Goal: Find specific page/section: Find specific page/section

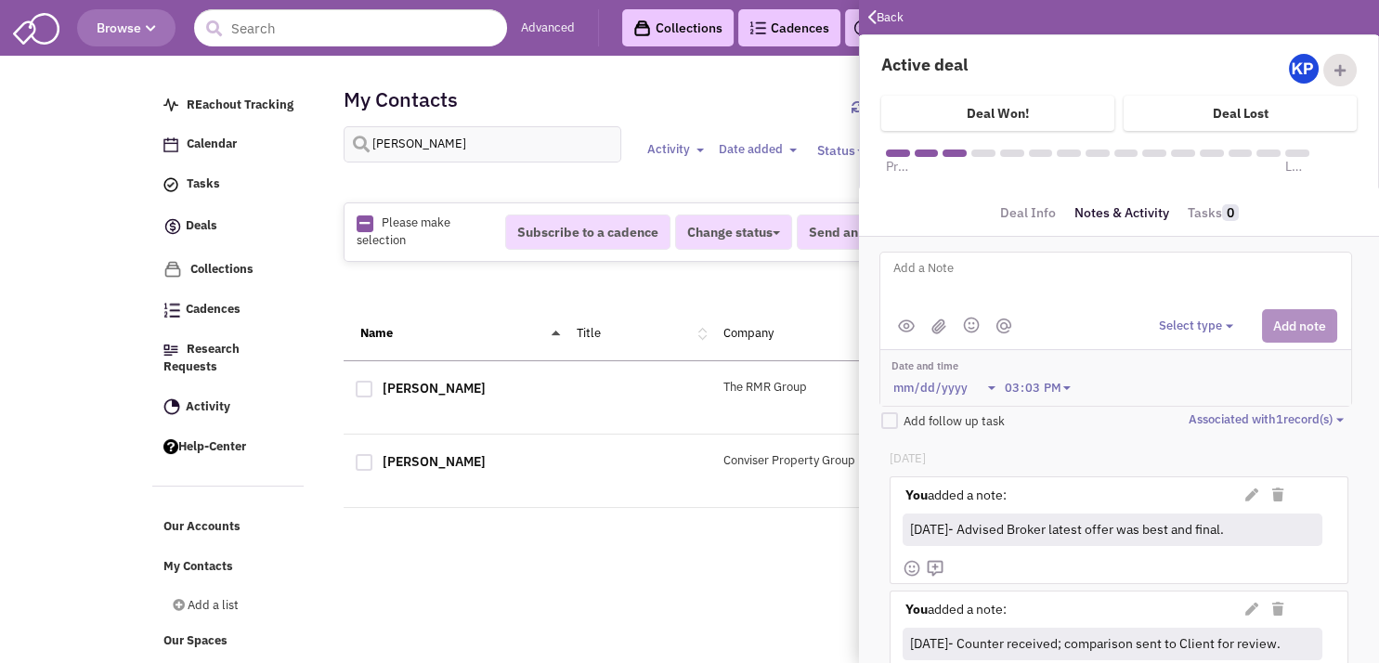
scroll to position [184, 0]
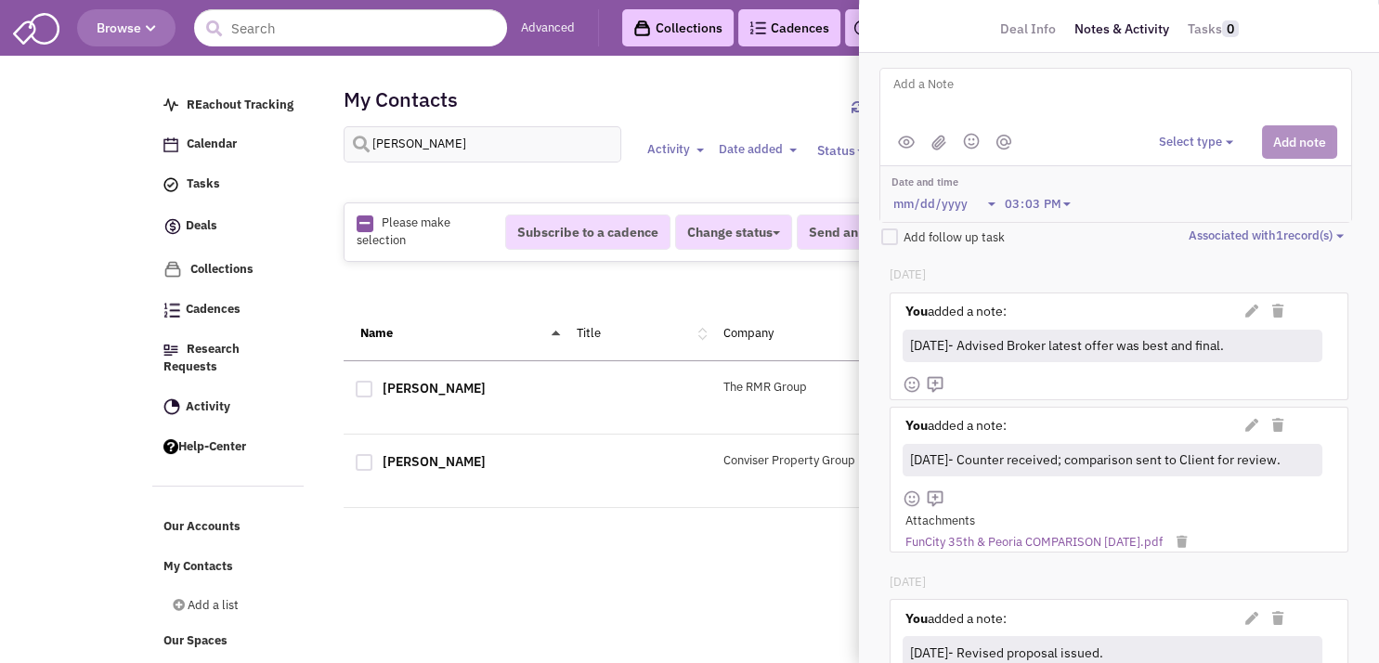
click at [729, 97] on div "My Contacts 74 of 366 synced Import Export Add a contact [PERSON_NAME] Activity…" at bounding box center [785, 127] width 884 height 111
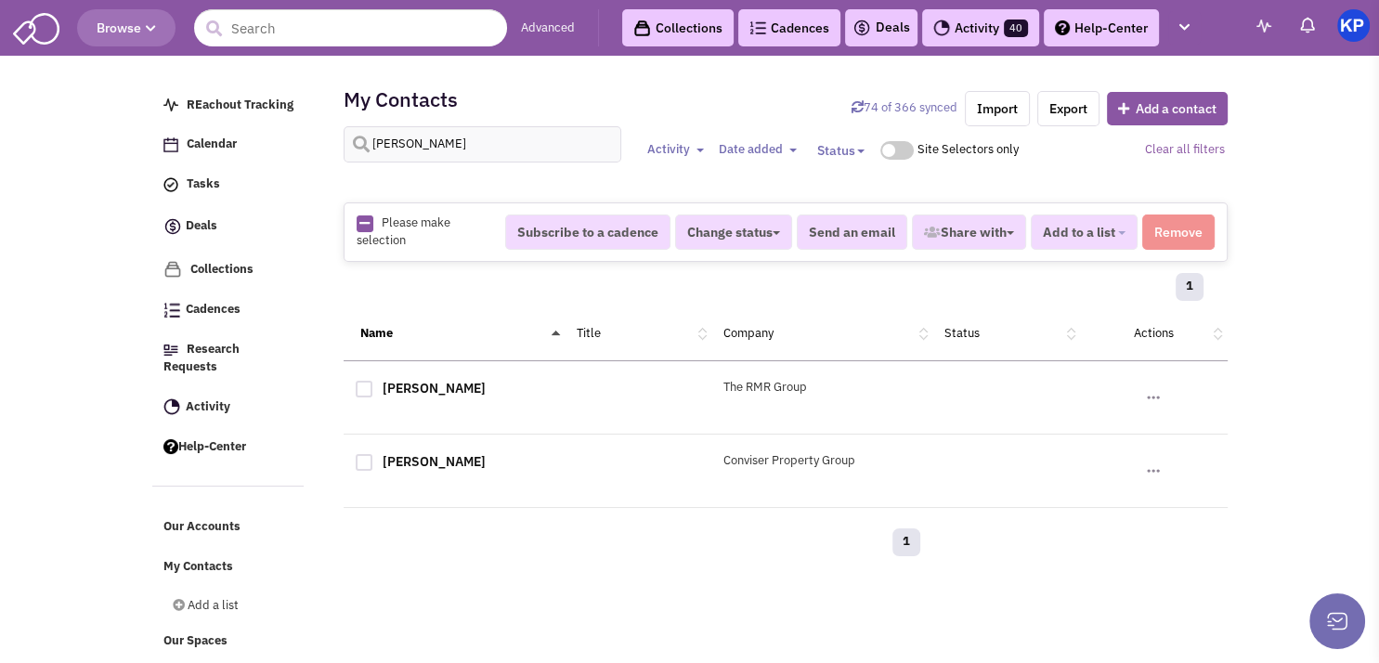
click at [875, 34] on link "Deals" at bounding box center [881, 28] width 58 height 22
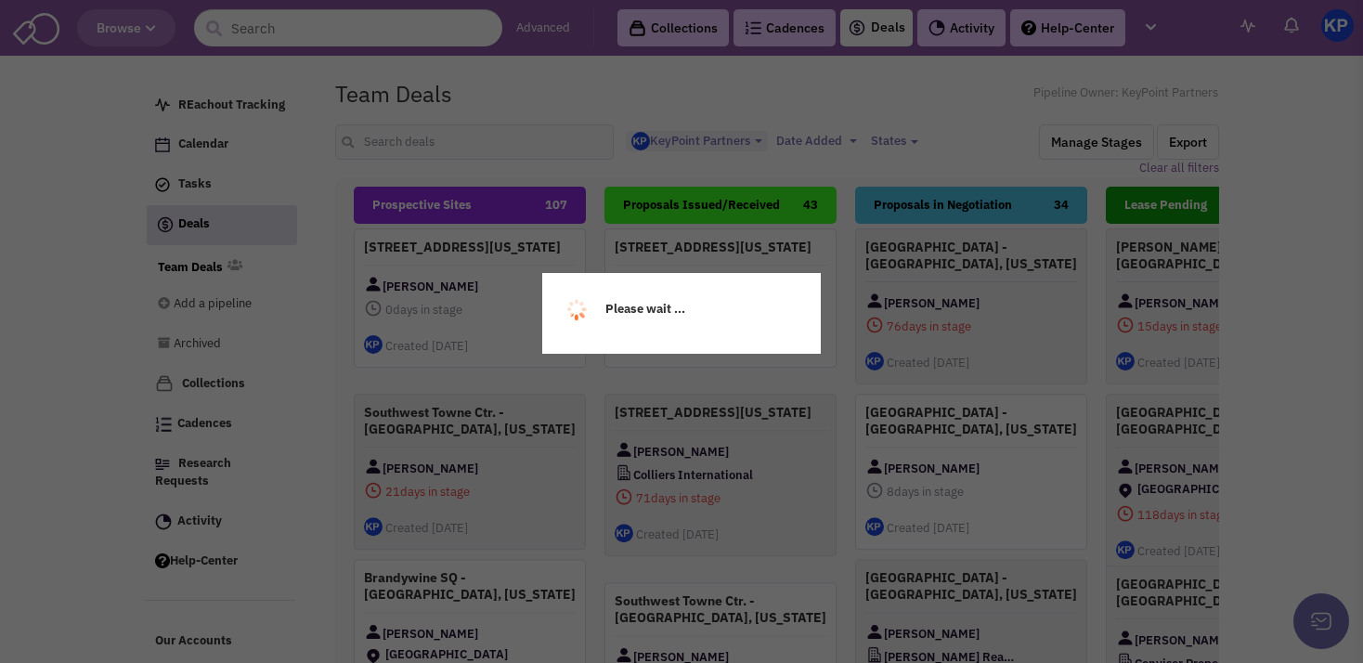
select select "1900"
select select
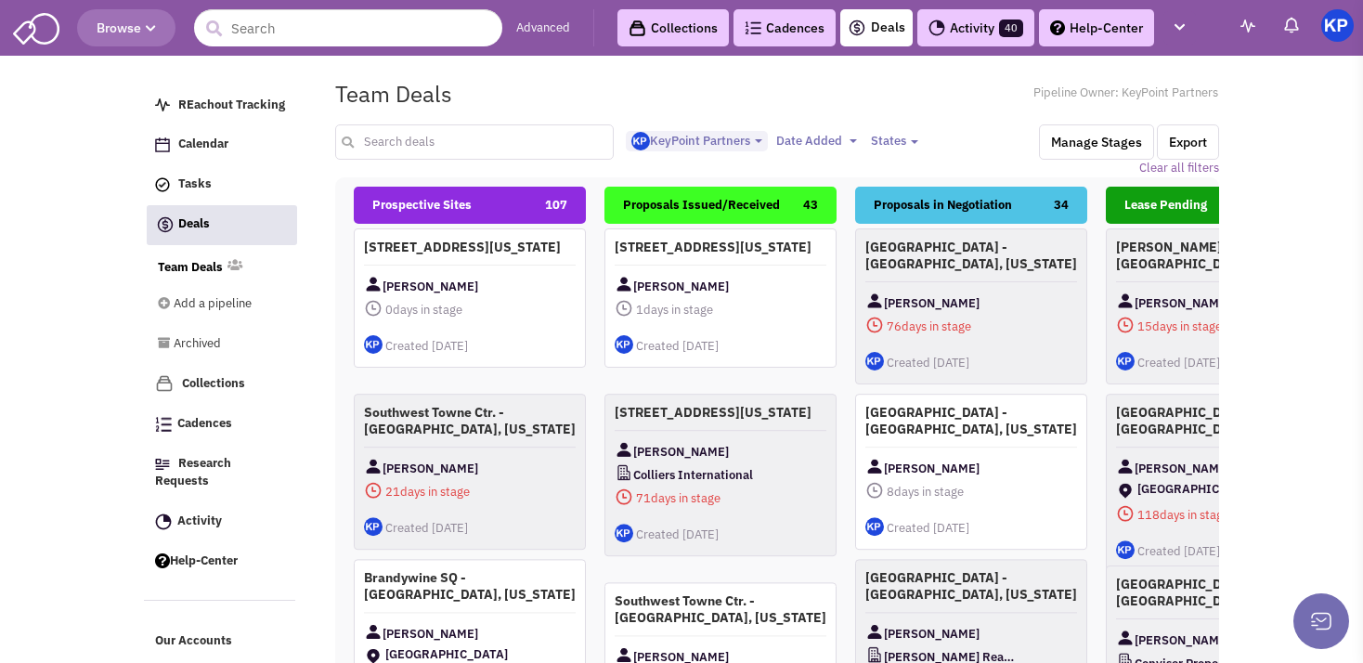
click at [401, 140] on input "text" at bounding box center [474, 141] width 279 height 35
type input "naranja"
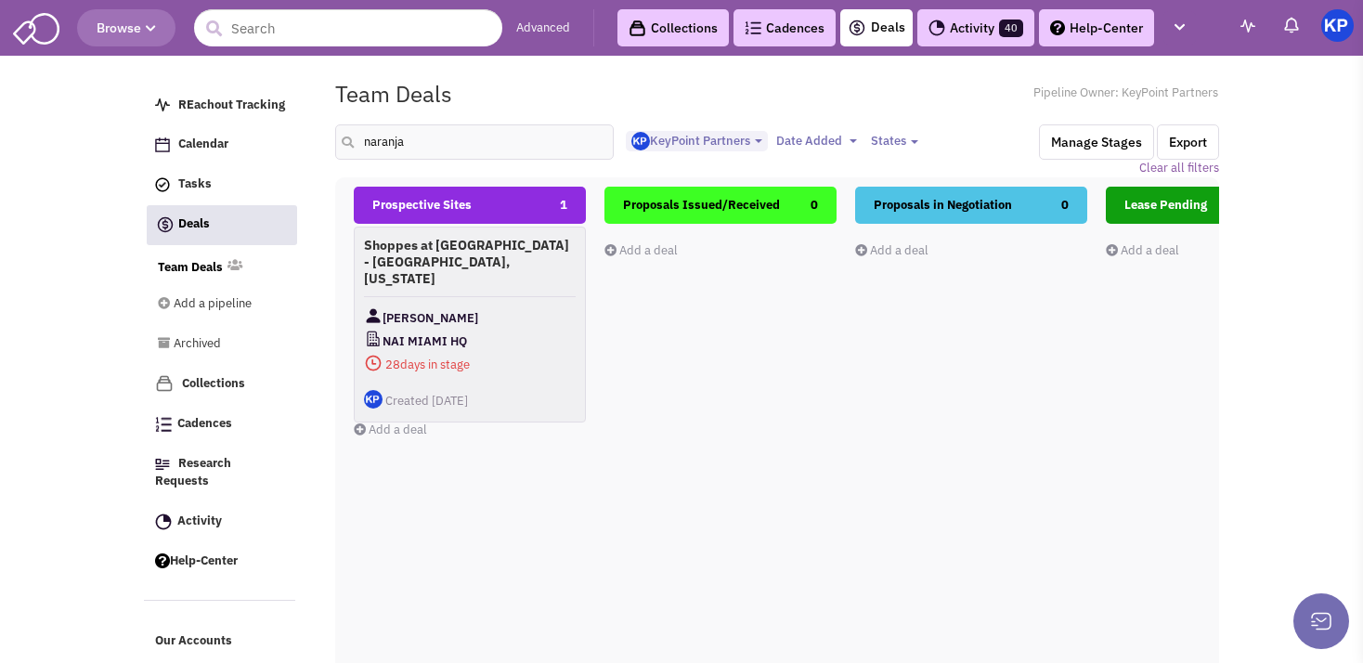
click at [537, 248] on h4 "Shoppes at [GEOGRAPHIC_DATA] - [GEOGRAPHIC_DATA], [US_STATE]" at bounding box center [470, 262] width 212 height 50
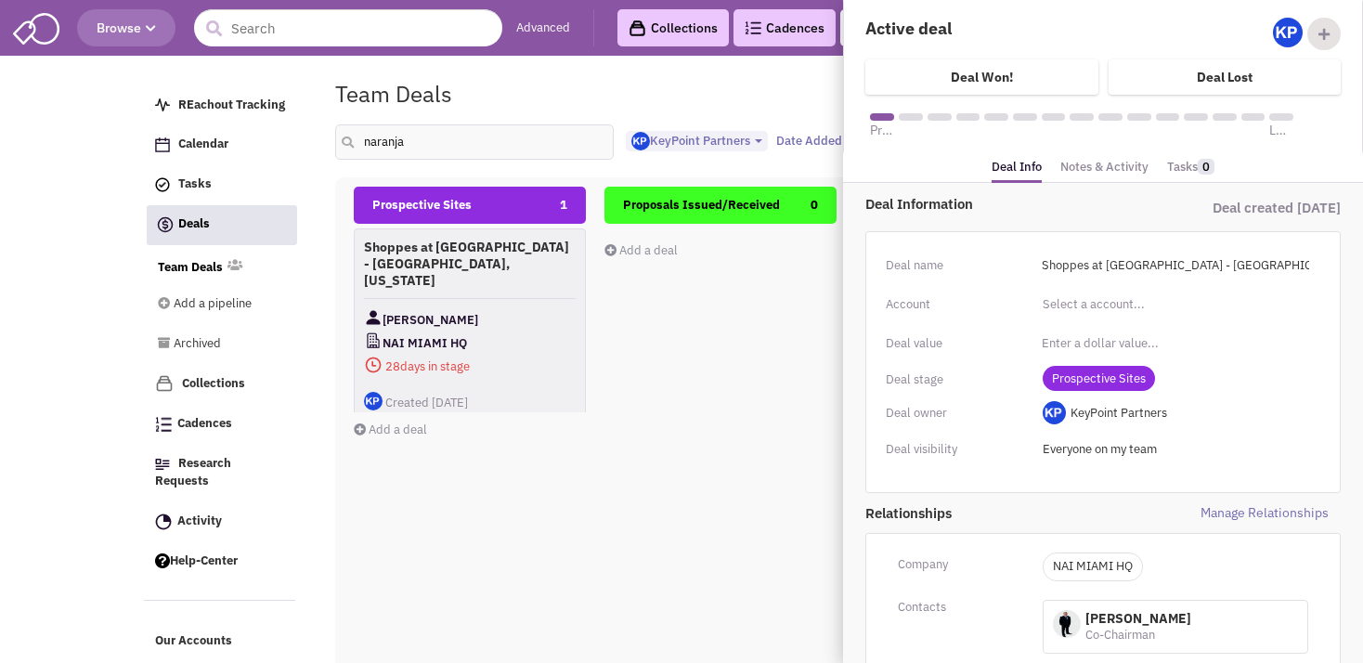
click at [1105, 167] on link "Notes & Activity" at bounding box center [1104, 167] width 88 height 27
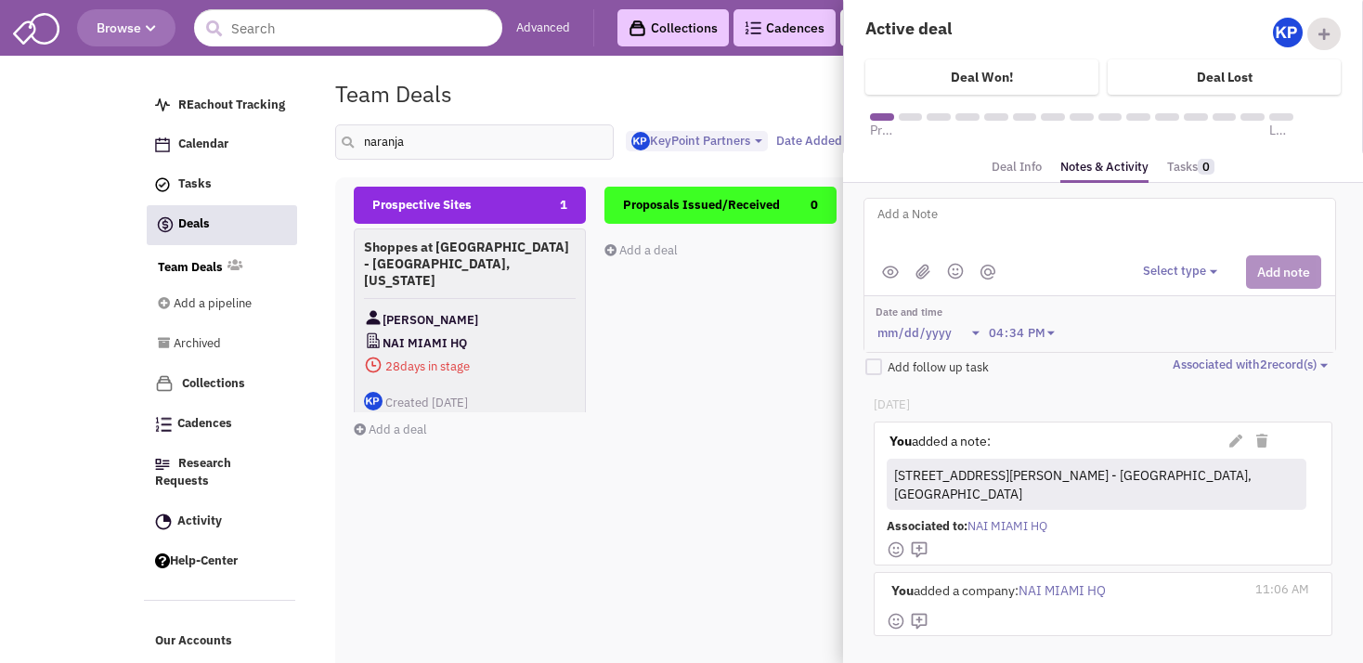
click at [793, 430] on div "Proposals Issued/Received 0 Add a deal Total: $ 0" at bounding box center [720, 516] width 232 height 659
